Goal: Information Seeking & Learning: Check status

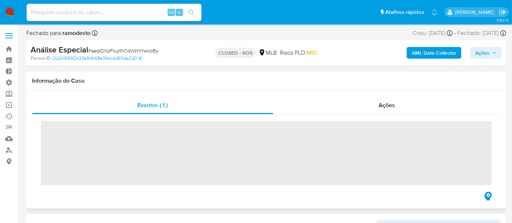
scroll to position [307, 0]
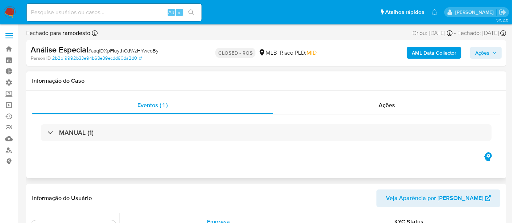
select select "10"
click at [380, 106] on span "Ações" at bounding box center [386, 105] width 16 height 8
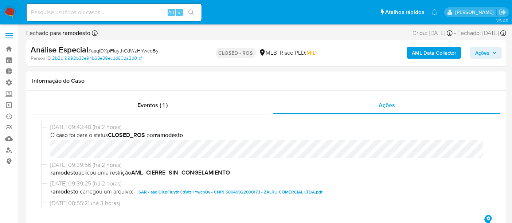
scroll to position [0, 0]
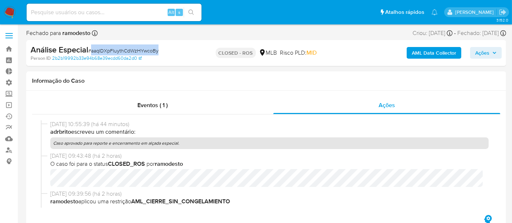
drag, startPoint x: 91, startPoint y: 52, endPoint x: 164, endPoint y: 52, distance: 73.2
click at [164, 52] on div "Análise Especial # aaqIDXpFIuythCdWzHYwcoBy" at bounding box center [108, 49] width 154 height 11
copy span "aaqIDXpFIuythCdWzHYwcoBy"
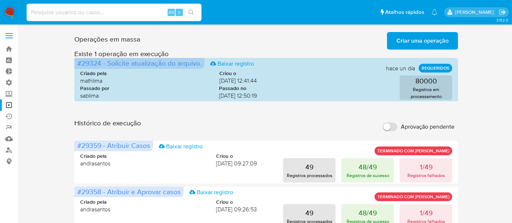
click at [44, 13] on input at bounding box center [114, 12] width 175 height 9
type input "2131189753"
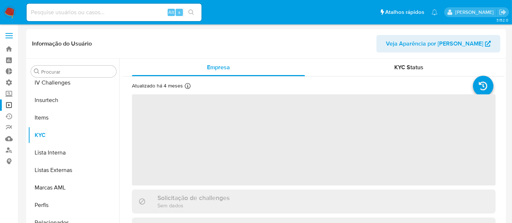
scroll to position [307, 0]
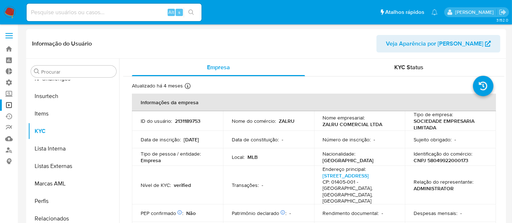
select select "10"
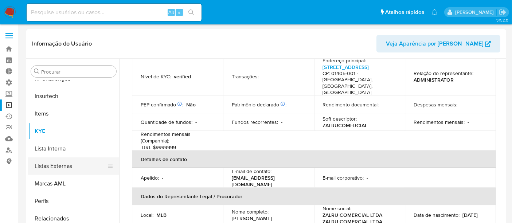
scroll to position [121, 0]
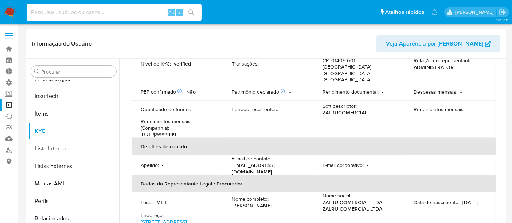
click at [50, 13] on input at bounding box center [114, 12] width 175 height 9
paste input "1885757704"
type input "1885757704"
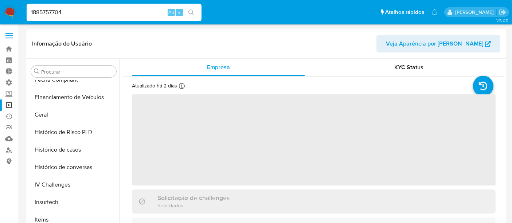
scroll to position [307, 0]
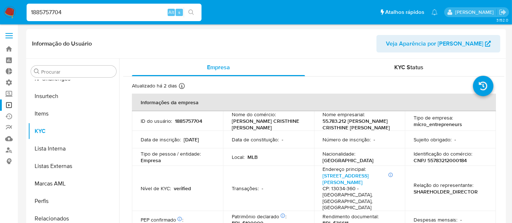
select select "10"
click at [71, 11] on input "1885757704" at bounding box center [114, 12] width 175 height 9
drag, startPoint x: 74, startPoint y: 12, endPoint x: 23, endPoint y: 10, distance: 51.4
click at [23, 10] on ul "Pausado Ver notificaciones 1885757704 Alt s Atalhos rápidos Presiona las siguie…" at bounding box center [232, 12] width 418 height 18
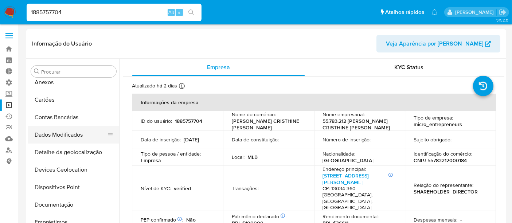
scroll to position [0, 0]
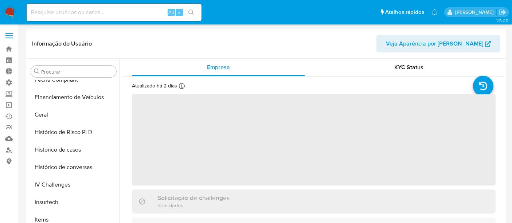
scroll to position [307, 0]
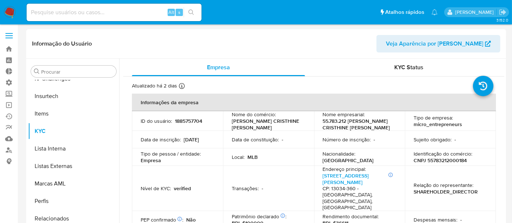
select select "10"
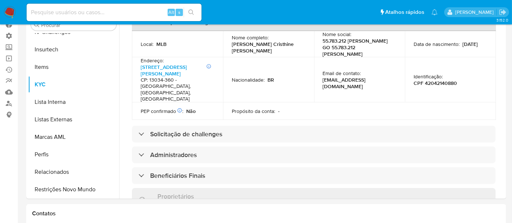
scroll to position [53, 0]
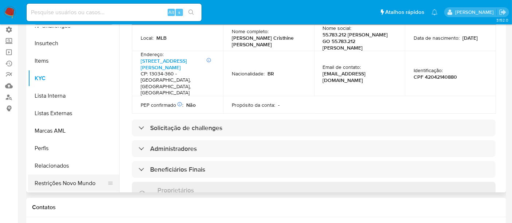
click at [73, 179] on button "Restrições Novo Mundo" at bounding box center [70, 182] width 85 height 17
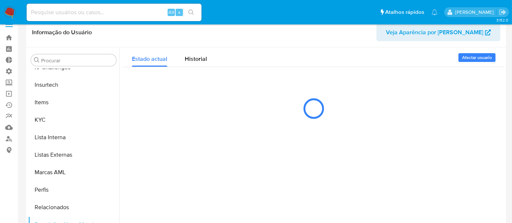
scroll to position [0, 0]
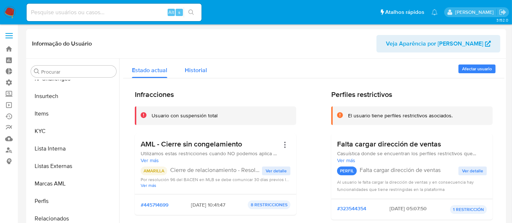
click at [203, 76] on div "Historial" at bounding box center [196, 68] width 22 height 19
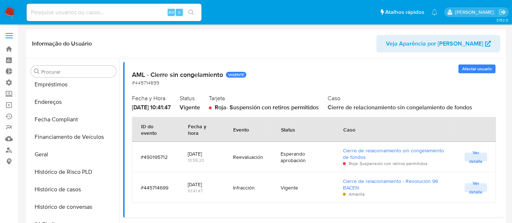
scroll to position [202, 0]
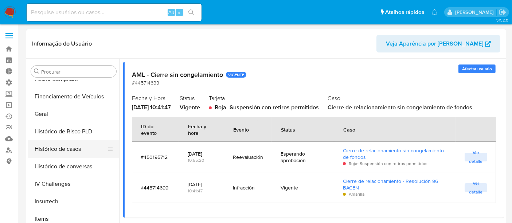
click at [59, 150] on button "Histórico de casos" at bounding box center [70, 148] width 85 height 17
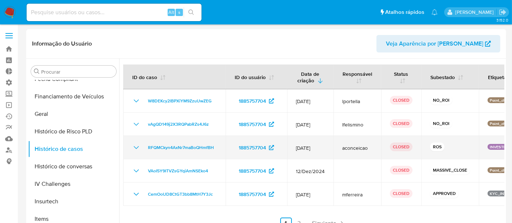
scroll to position [0, 0]
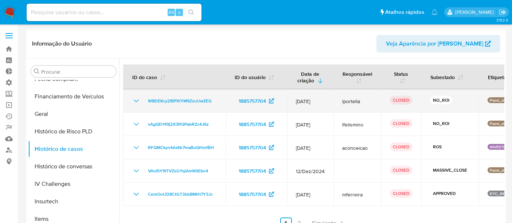
click at [136, 102] on icon "Mostrar/Ocultar" at bounding box center [136, 100] width 9 height 9
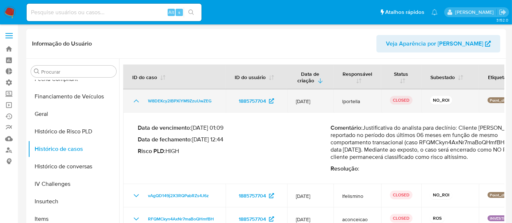
click at [136, 102] on icon "Mostrar/Ocultar" at bounding box center [136, 100] width 9 height 9
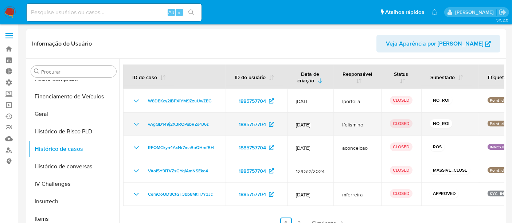
click at [135, 125] on icon "Mostrar/Ocultar" at bounding box center [136, 124] width 9 height 9
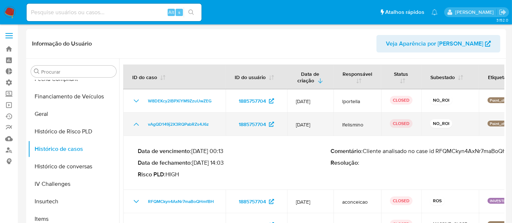
click at [135, 125] on icon "Mostrar/Ocultar" at bounding box center [136, 124] width 9 height 9
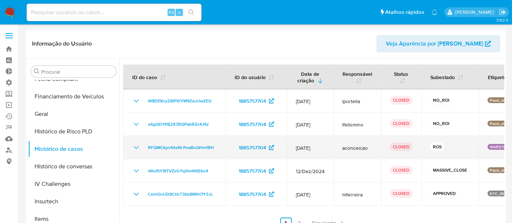
click at [132, 145] on icon "Mostrar/Ocultar" at bounding box center [136, 147] width 9 height 9
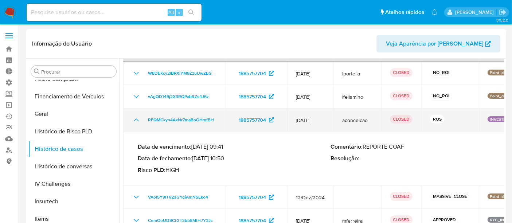
scroll to position [40, 0]
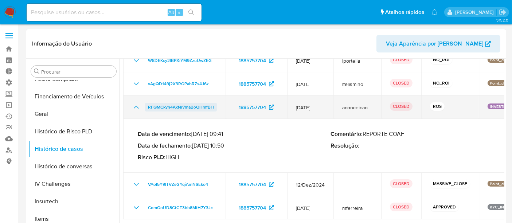
click at [168, 111] on span "RFQMCkyn4AxNr7maBoQHmfBH" at bounding box center [181, 107] width 66 height 9
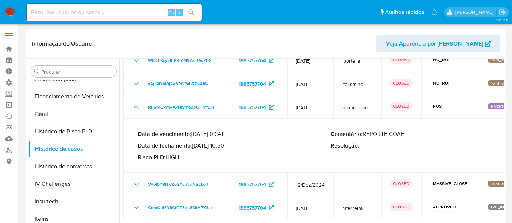
click at [38, 15] on input at bounding box center [114, 12] width 175 height 9
paste input "JeRDAZ0hn9ZiUefsI5fCIR2s"
type input "JeRDAZ0hn9ZiUefsI5fCIR2s"
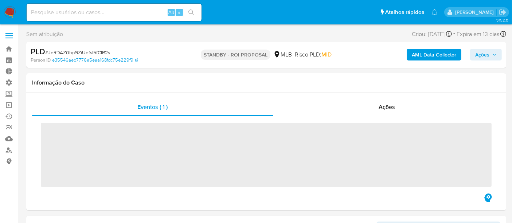
scroll to position [307, 0]
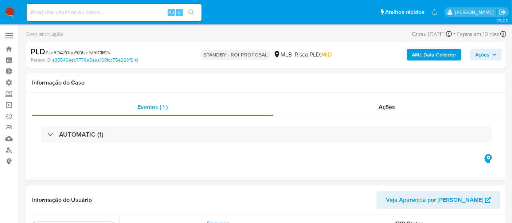
select select "10"
click at [376, 108] on div "Ações" at bounding box center [386, 106] width 227 height 17
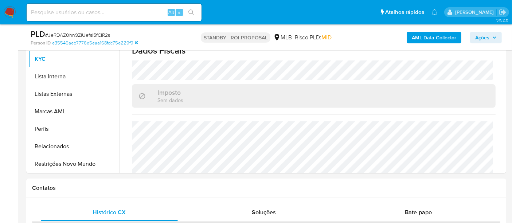
scroll to position [278, 0]
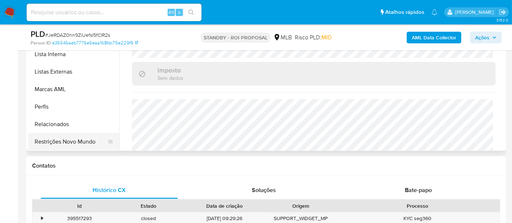
click at [101, 142] on button "Restrições Novo Mundo" at bounding box center [70, 141] width 85 height 17
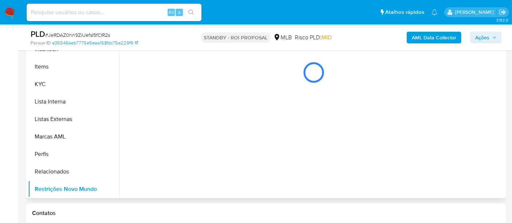
scroll to position [197, 0]
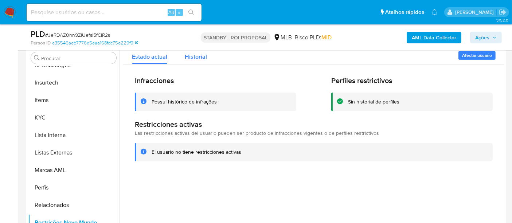
click at [192, 55] on span "Historial" at bounding box center [196, 56] width 22 height 8
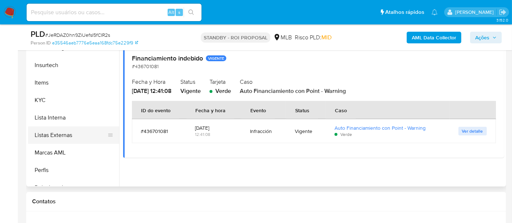
scroll to position [267, 0]
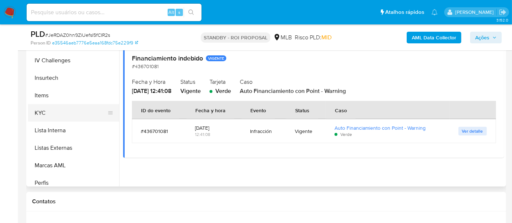
click at [54, 111] on button "KYC" at bounding box center [70, 112] width 85 height 17
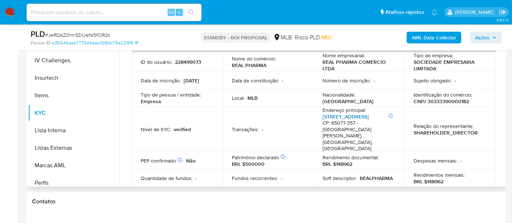
click at [342, 120] on link "Avenida Dos Holandeses 301, Ponta D'areia" at bounding box center [346, 116] width 46 height 7
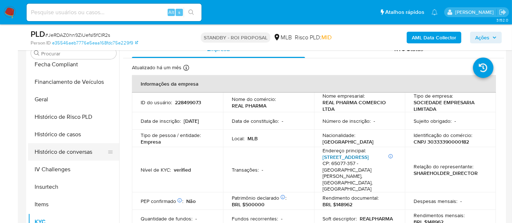
scroll to position [186, 0]
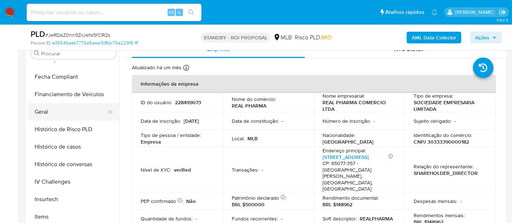
click at [55, 113] on button "Geral" at bounding box center [70, 111] width 85 height 17
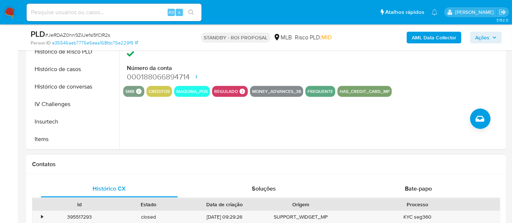
scroll to position [283, 0]
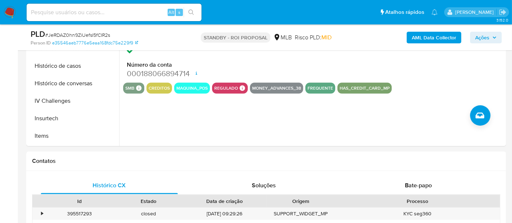
click at [46, 11] on input at bounding box center [114, 12] width 175 height 9
paste input "RYEmJa4bu11vDYJaKnAdjFhX"
type input "RYEmJa4bu11vDYJaKnAdjFhX"
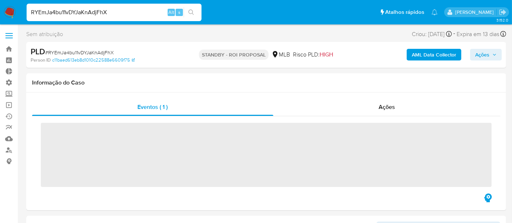
scroll to position [171, 0]
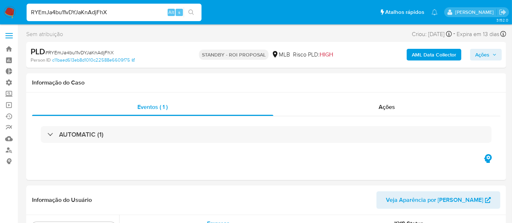
select select "10"
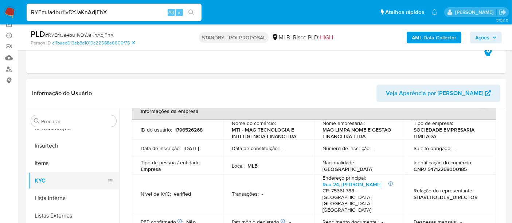
scroll to position [202, 0]
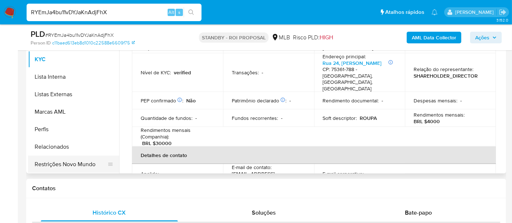
click at [73, 166] on button "Restrições Novo Mundo" at bounding box center [70, 163] width 85 height 17
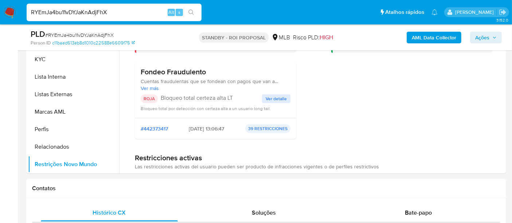
drag, startPoint x: 112, startPoint y: 12, endPoint x: 12, endPoint y: 11, distance: 99.4
click at [12, 11] on nav "Pausado Ver notificaciones RYEmJa4bu11vDYJaKnAdjFhX Alt s Atalhos rápidos Presi…" at bounding box center [256, 12] width 512 height 24
paste input "Tr2ooniRVJcsE0KQpAEloCs0"
type input "Tr2ooniRVJcsE0KQpAEloCs0"
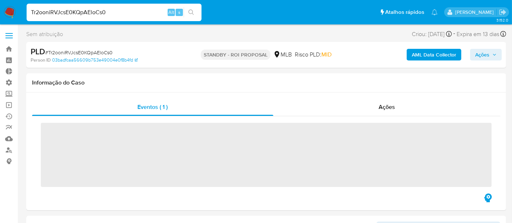
scroll to position [307, 0]
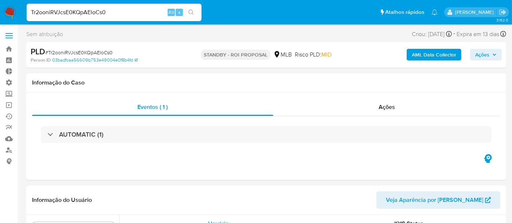
select select "10"
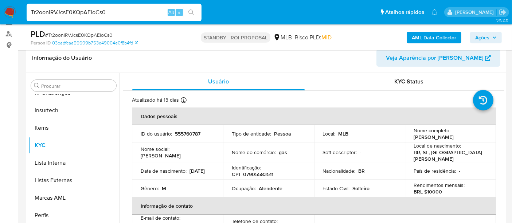
scroll to position [162, 0]
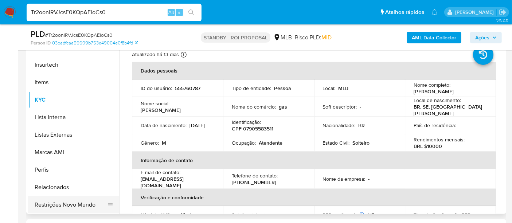
click at [63, 204] on button "Restrições Novo Mundo" at bounding box center [70, 204] width 85 height 17
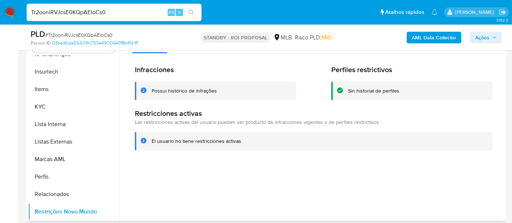
scroll to position [81, 0]
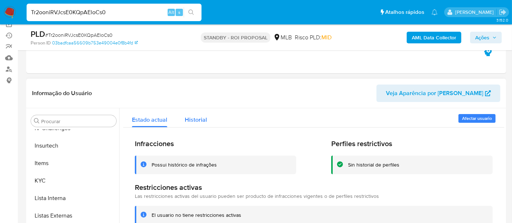
click at [203, 121] on span "Historial" at bounding box center [196, 119] width 22 height 8
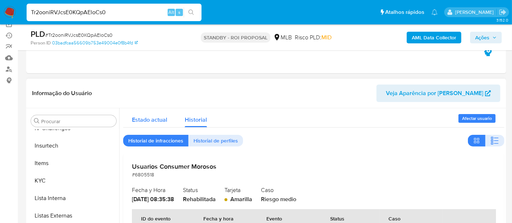
click at [139, 120] on span "Estado actual" at bounding box center [149, 119] width 35 height 8
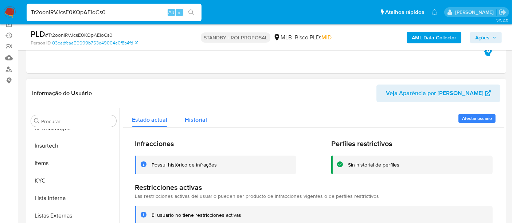
click at [192, 120] on span "Historial" at bounding box center [196, 119] width 22 height 8
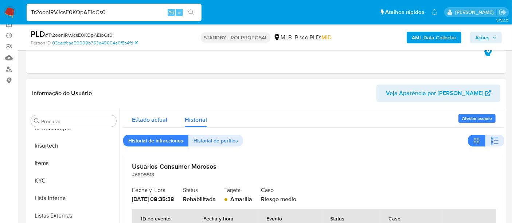
click at [158, 119] on span "Estado actual" at bounding box center [149, 119] width 35 height 8
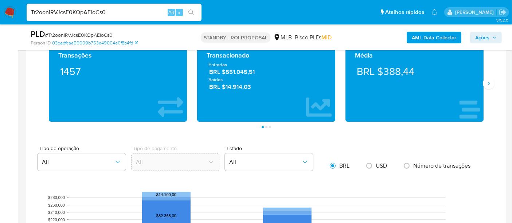
scroll to position [526, 0]
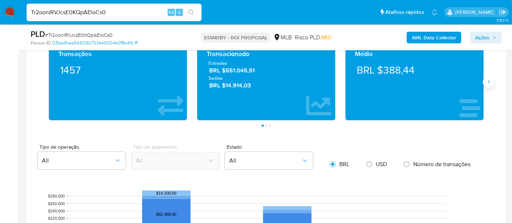
click at [489, 81] on icon "Siguiente" at bounding box center [488, 82] width 6 height 6
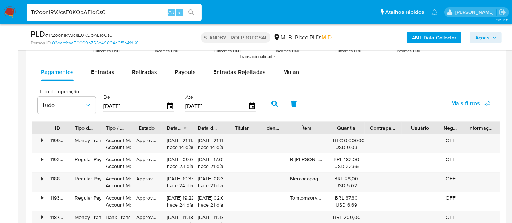
scroll to position [769, 0]
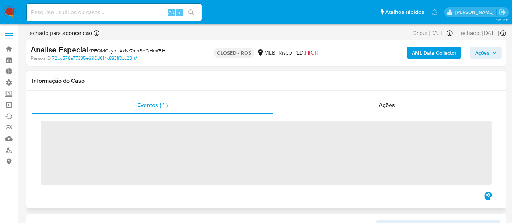
scroll to position [307, 0]
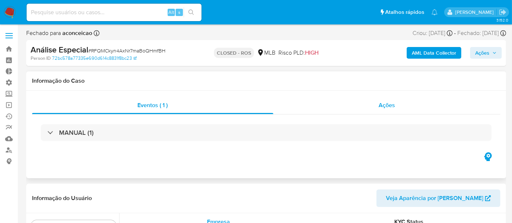
click at [385, 104] on span "Ações" at bounding box center [386, 105] width 16 height 8
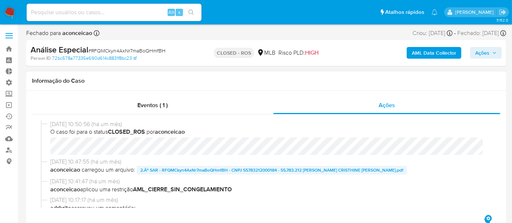
select select "10"
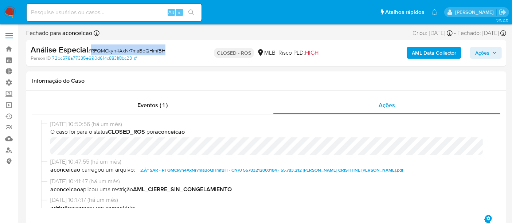
drag, startPoint x: 92, startPoint y: 50, endPoint x: 170, endPoint y: 47, distance: 77.6
click at [170, 47] on div "Análise Especial # RFQMCkyn4AxNr7maBoQHmfBH" at bounding box center [108, 49] width 154 height 11
copy span "RFQMCkyn4AxNr7maBoQHmfBH"
